Goal: Find specific page/section: Find specific page/section

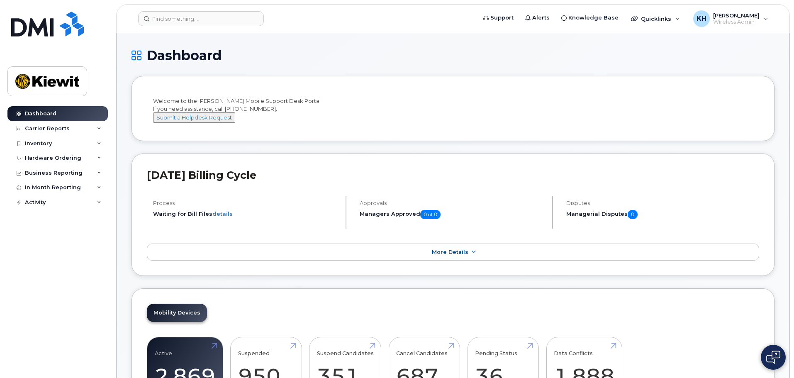
click at [171, 10] on header "Support Alerts Knowledge Base Quicklinks Suspend / Cancel Device Change SIM Car…" at bounding box center [453, 18] width 674 height 29
click at [169, 19] on input at bounding box center [201, 18] width 126 height 15
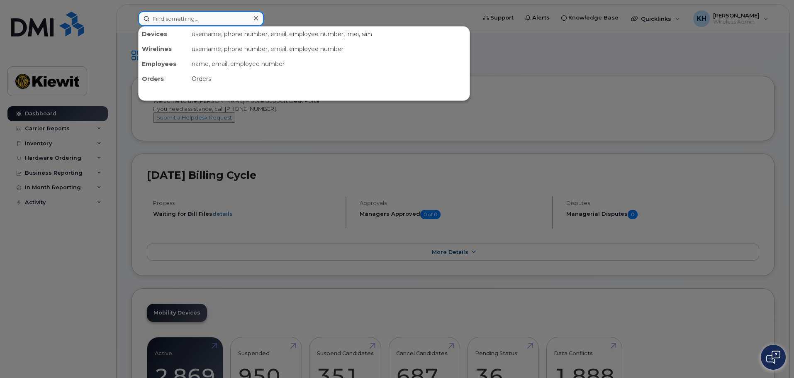
paste input "587-334-5270"
type input "587-334-5270"
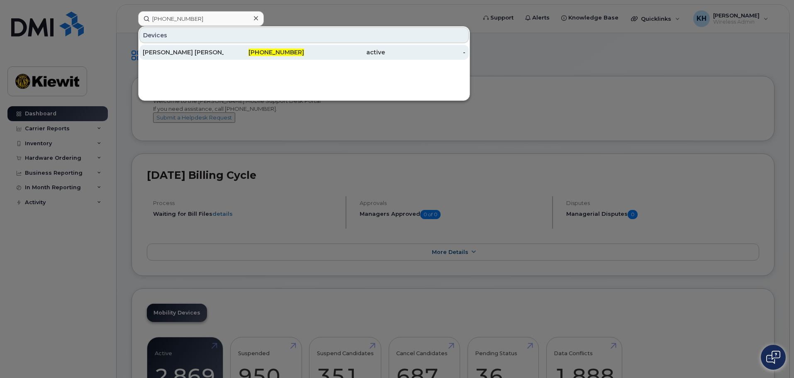
click at [170, 55] on div "[PERSON_NAME] [PERSON_NAME]" at bounding box center [183, 52] width 81 height 8
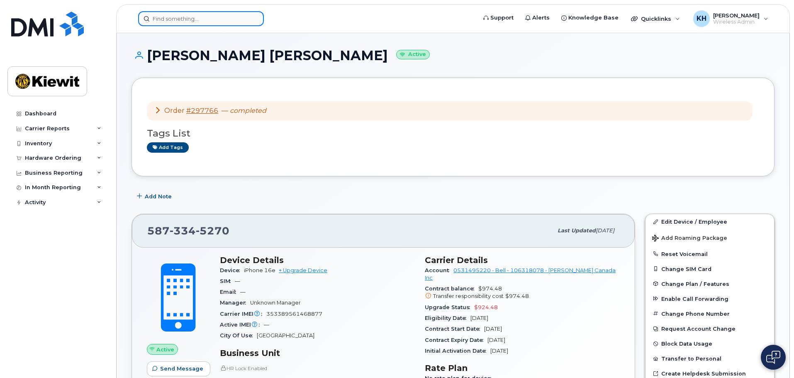
click at [176, 20] on input at bounding box center [201, 18] width 126 height 15
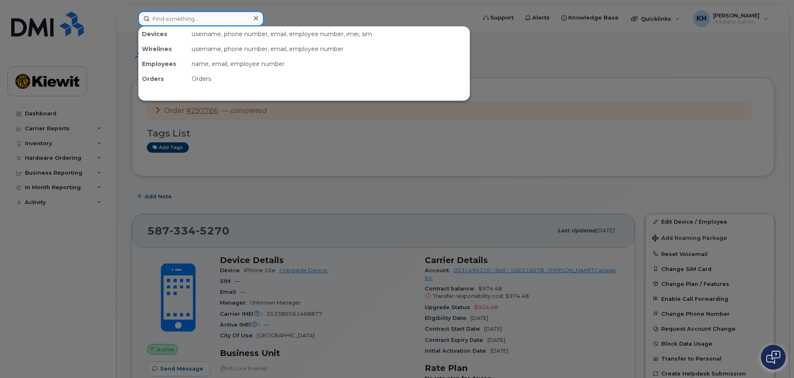
paste input "[PHONE_NUMBER]"
type input "[PHONE_NUMBER]"
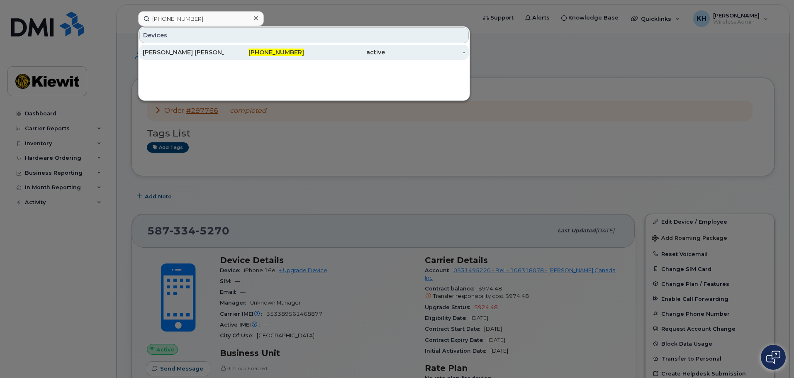
click at [180, 54] on div "[PERSON_NAME] [PERSON_NAME]" at bounding box center [183, 52] width 81 height 8
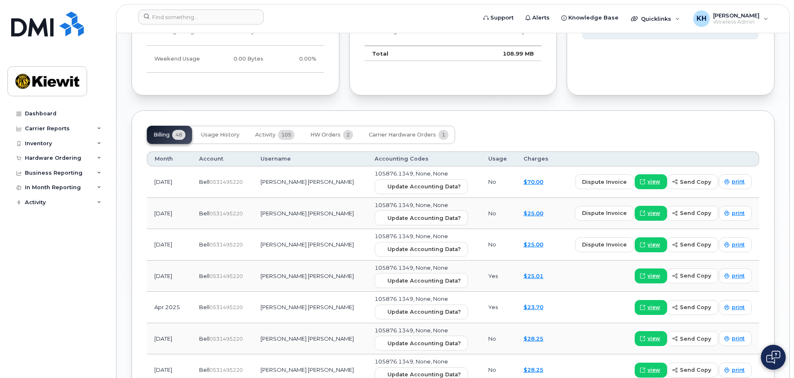
scroll to position [830, 0]
